Goal: Transaction & Acquisition: Purchase product/service

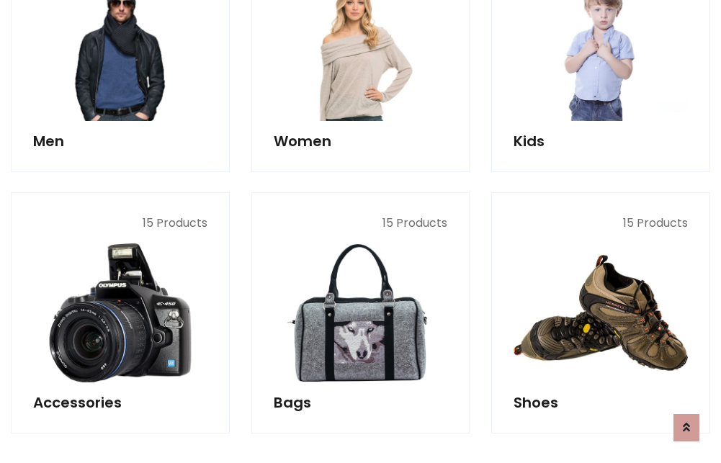
scroll to position [482, 0]
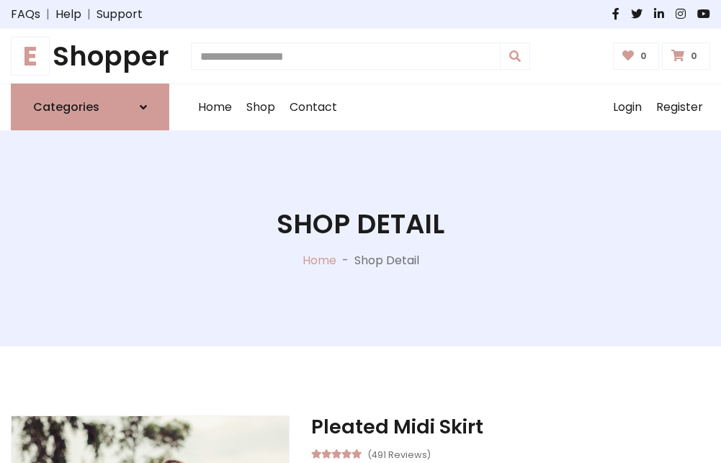
click at [90, 56] on h1 "E Shopper" at bounding box center [90, 56] width 159 height 32
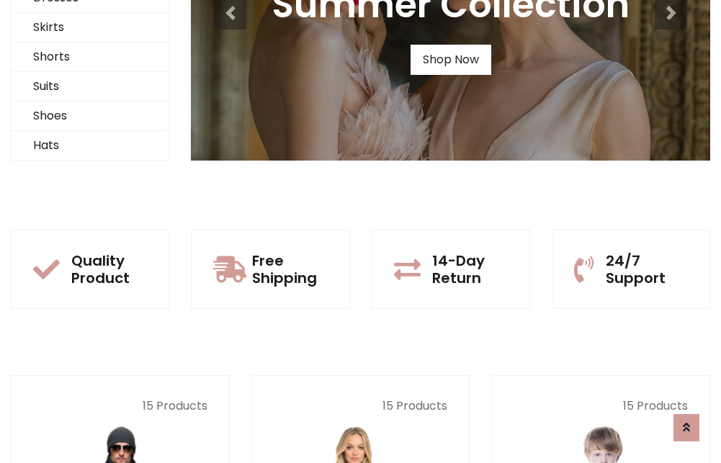
scroll to position [139, 0]
